Goal: Information Seeking & Learning: Learn about a topic

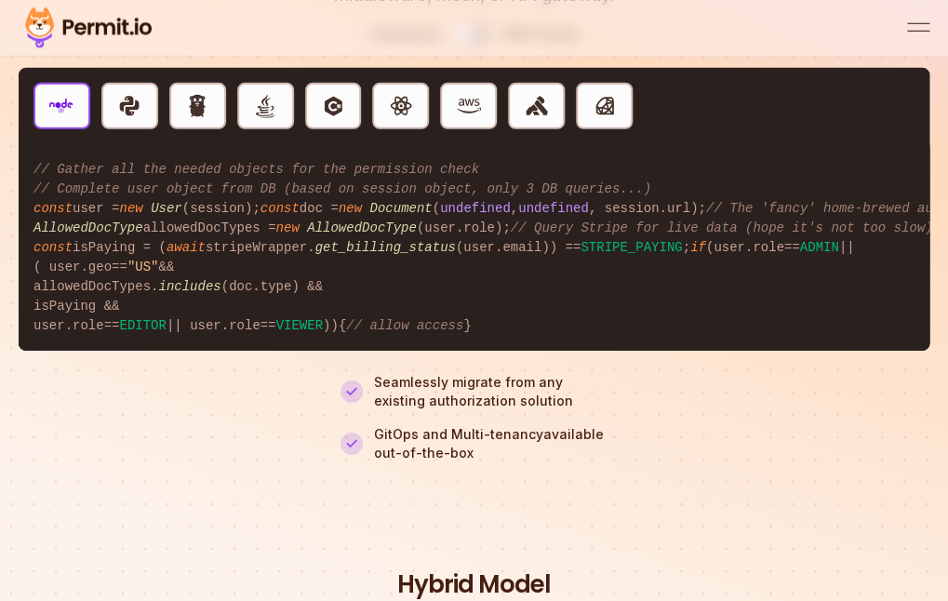
scroll to position [7026, 0]
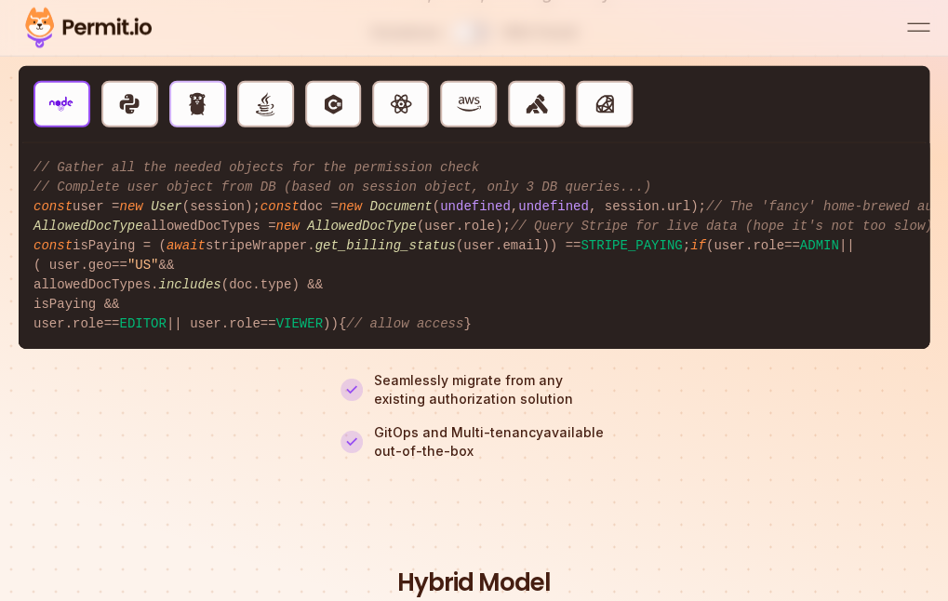
click at [192, 116] on img "button" at bounding box center [197, 104] width 24 height 24
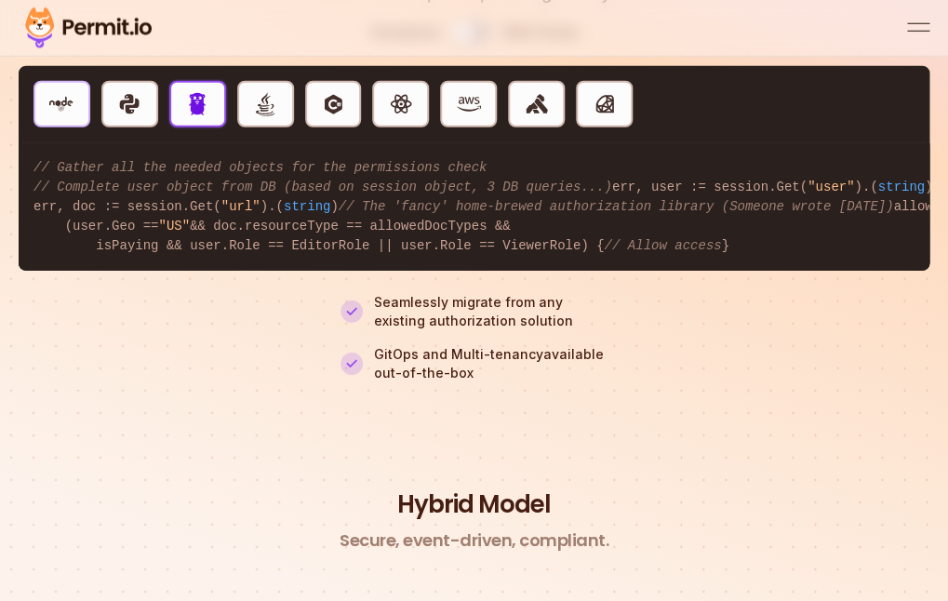
click at [87, 127] on button "NodeJS" at bounding box center [61, 104] width 57 height 46
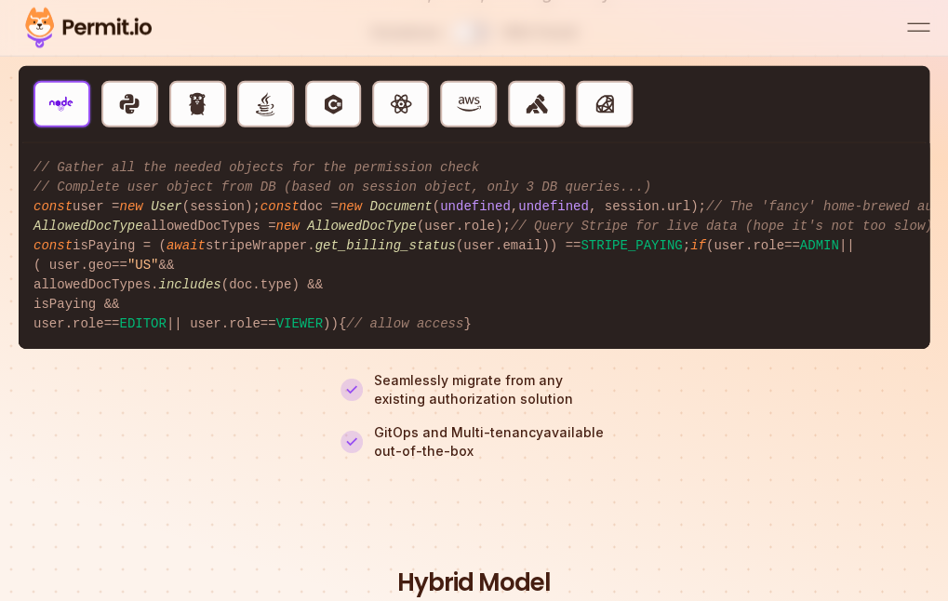
click at [64, 116] on img "button" at bounding box center [61, 104] width 24 height 24
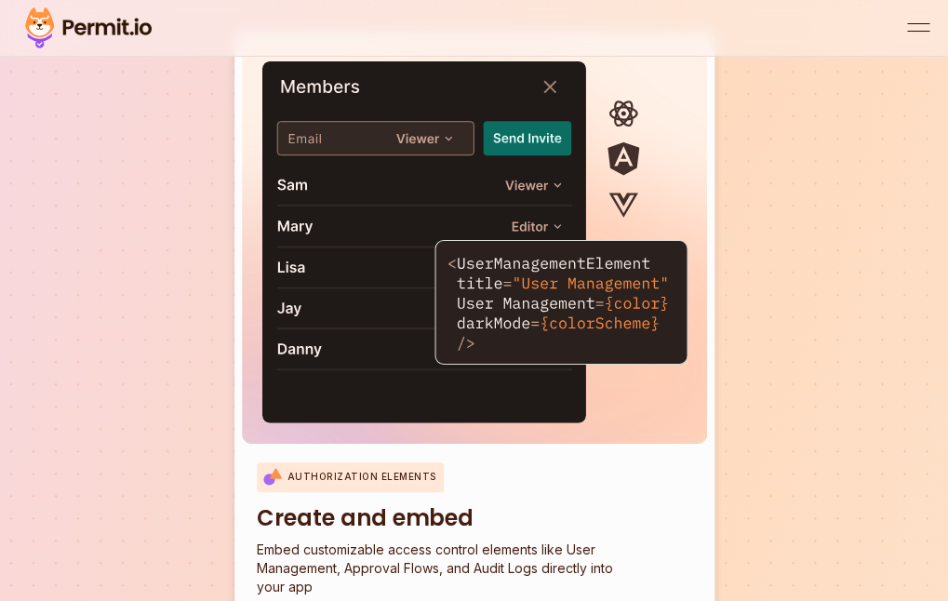
scroll to position [9452, 0]
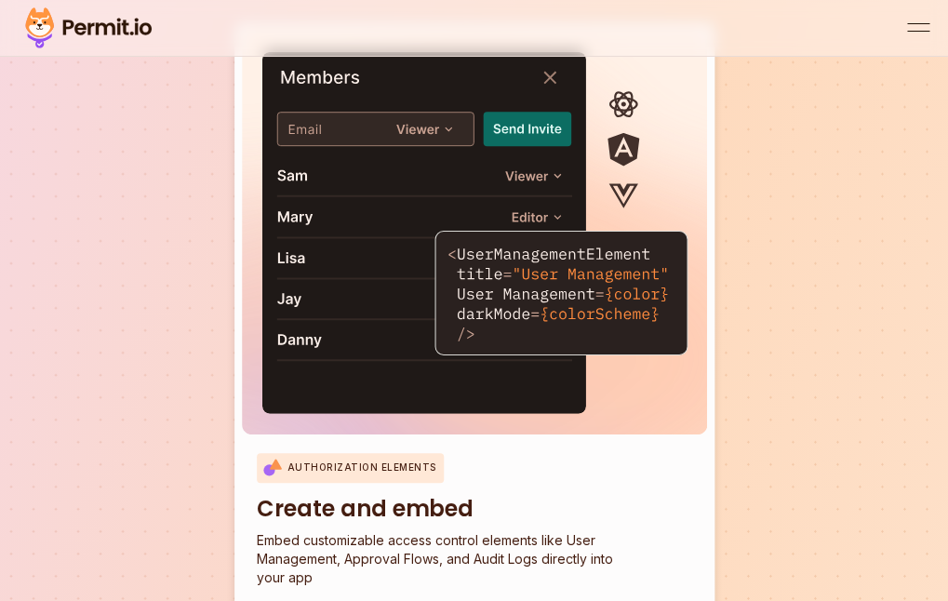
click at [602, 245] on img at bounding box center [474, 232] width 465 height 404
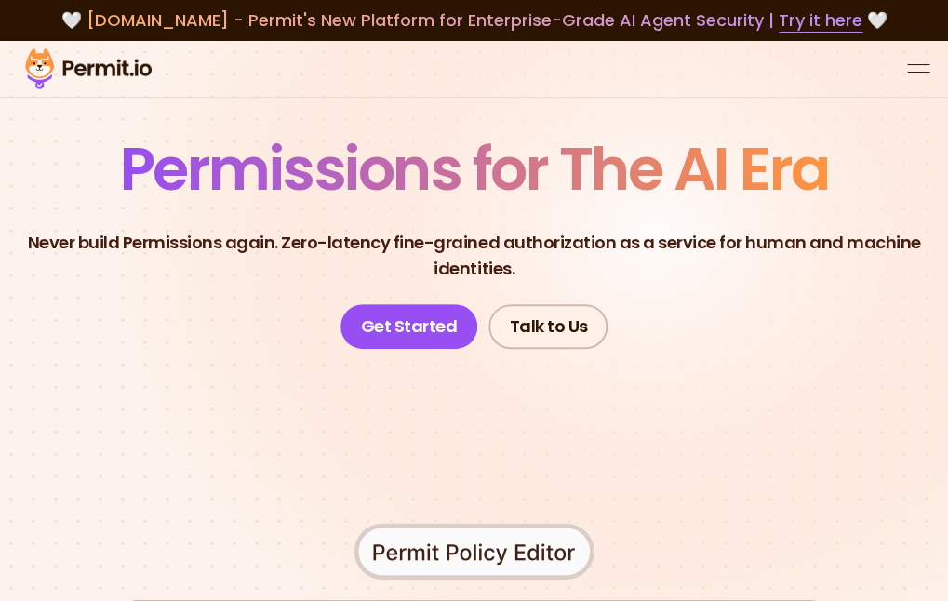
click at [909, 69] on button "open menu" at bounding box center [918, 69] width 22 height 22
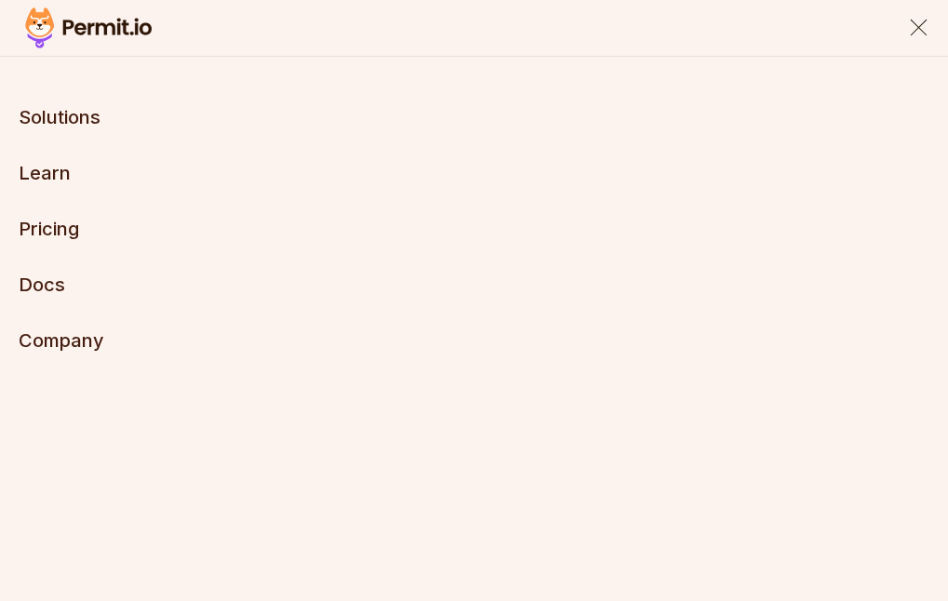
click at [72, 222] on link "Pricing" at bounding box center [49, 229] width 60 height 22
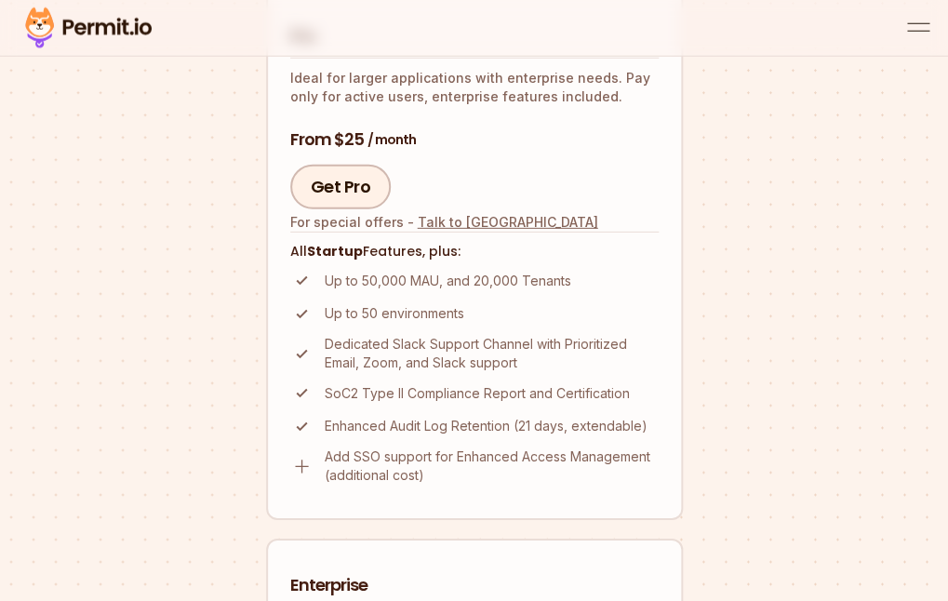
scroll to position [1375, 0]
